Goal: Task Accomplishment & Management: Manage account settings

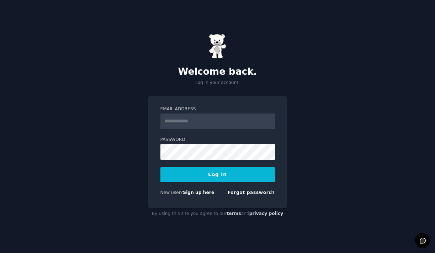
click at [195, 122] on input "Email Address" at bounding box center [217, 122] width 115 height 16
type input "**********"
click at [160, 167] on button "Log In" at bounding box center [217, 174] width 115 height 15
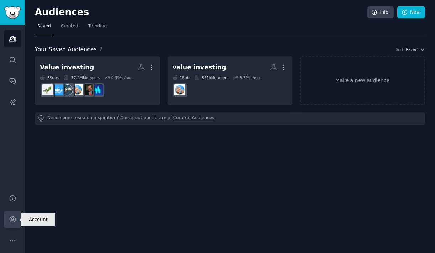
click at [11, 222] on icon "Sidebar" at bounding box center [12, 219] width 7 height 7
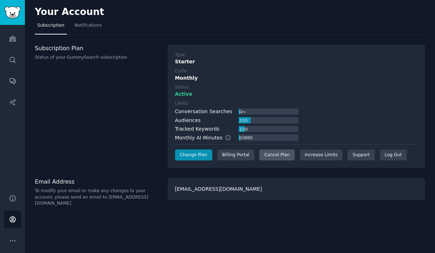
click at [268, 153] on div "Cancel Plan" at bounding box center [276, 154] width 35 height 11
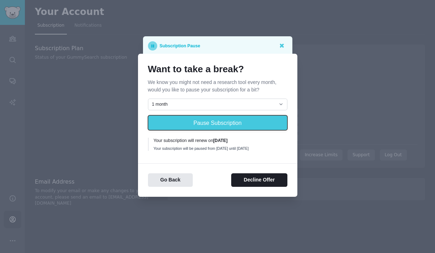
click at [203, 122] on button "Pause Subscription" at bounding box center [217, 122] width 139 height 15
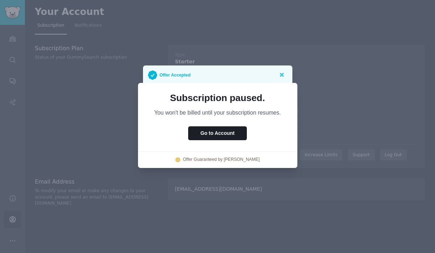
click at [244, 71] on div "Offer Accepted" at bounding box center [217, 74] width 139 height 9
click at [281, 74] on icon at bounding box center [282, 75] width 4 height 4
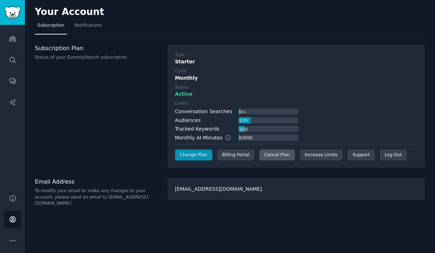
click at [273, 157] on div "Cancel Plan" at bounding box center [276, 154] width 35 height 11
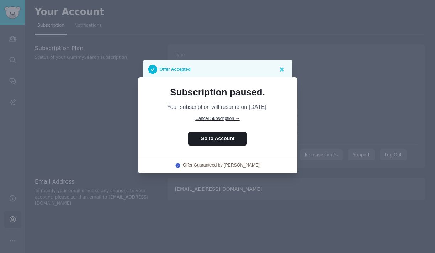
click at [207, 120] on span "Cancel Subscription →" at bounding box center [217, 118] width 44 height 5
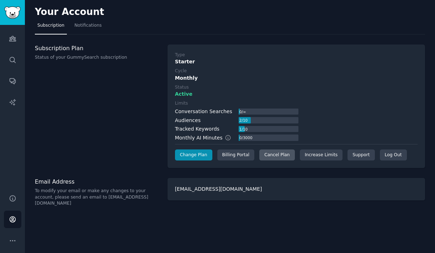
click at [280, 158] on div "Cancel Plan" at bounding box center [276, 154] width 35 height 11
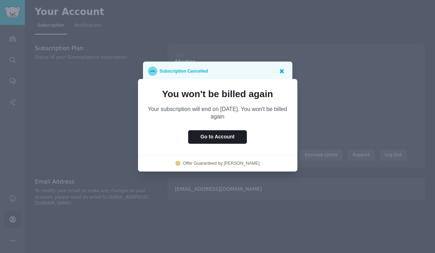
click at [283, 72] on icon at bounding box center [282, 71] width 4 height 4
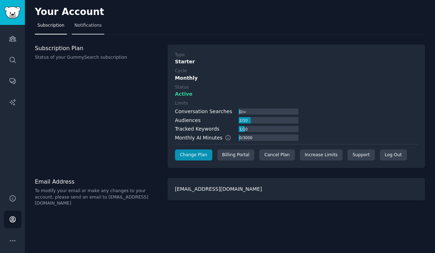
click at [97, 24] on span "Notifications" at bounding box center [87, 25] width 27 height 6
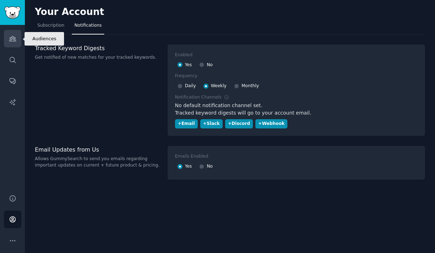
click at [4, 37] on link "Audiences" at bounding box center [12, 38] width 17 height 17
